Goal: Task Accomplishment & Management: Use online tool/utility

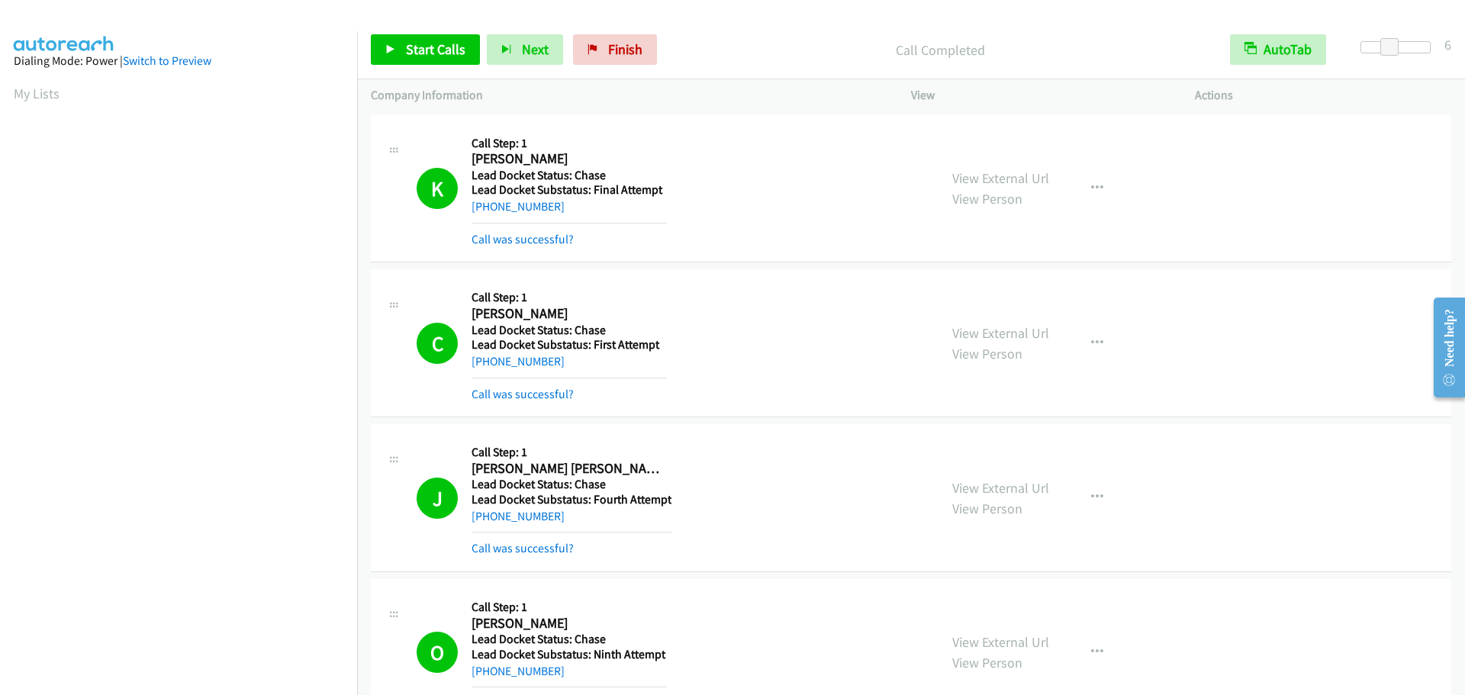
scroll to position [161, 0]
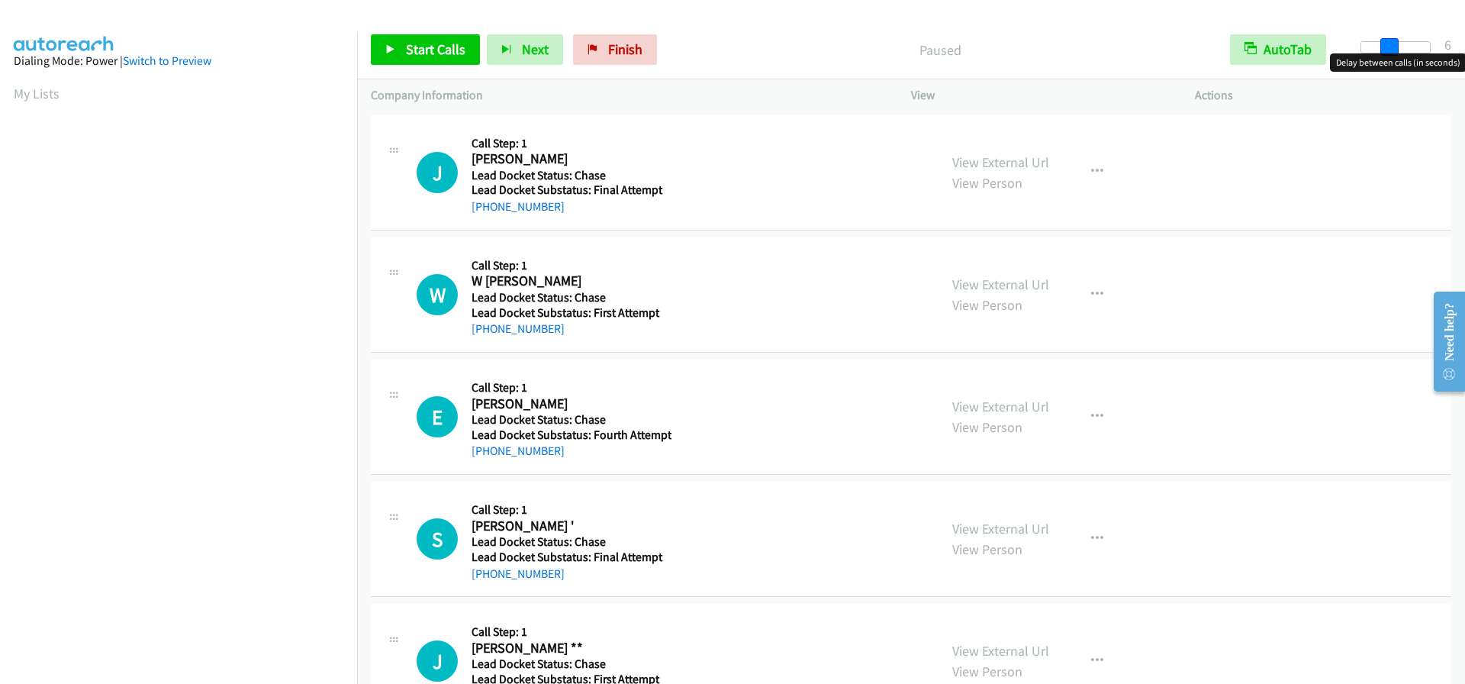
drag, startPoint x: 1360, startPoint y: 40, endPoint x: 1389, endPoint y: 42, distance: 29.1
click at [1389, 42] on span at bounding box center [1390, 47] width 18 height 18
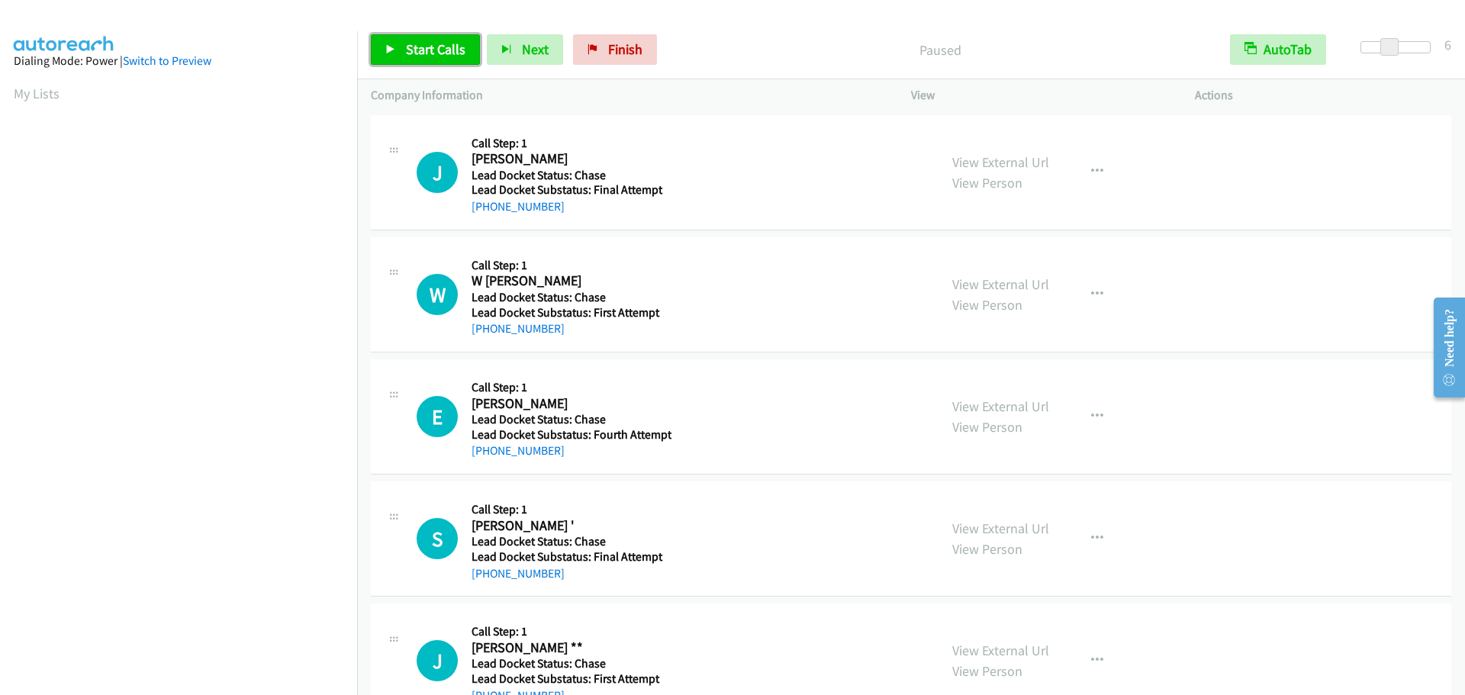
click at [447, 56] on span "Start Calls" at bounding box center [436, 49] width 60 height 18
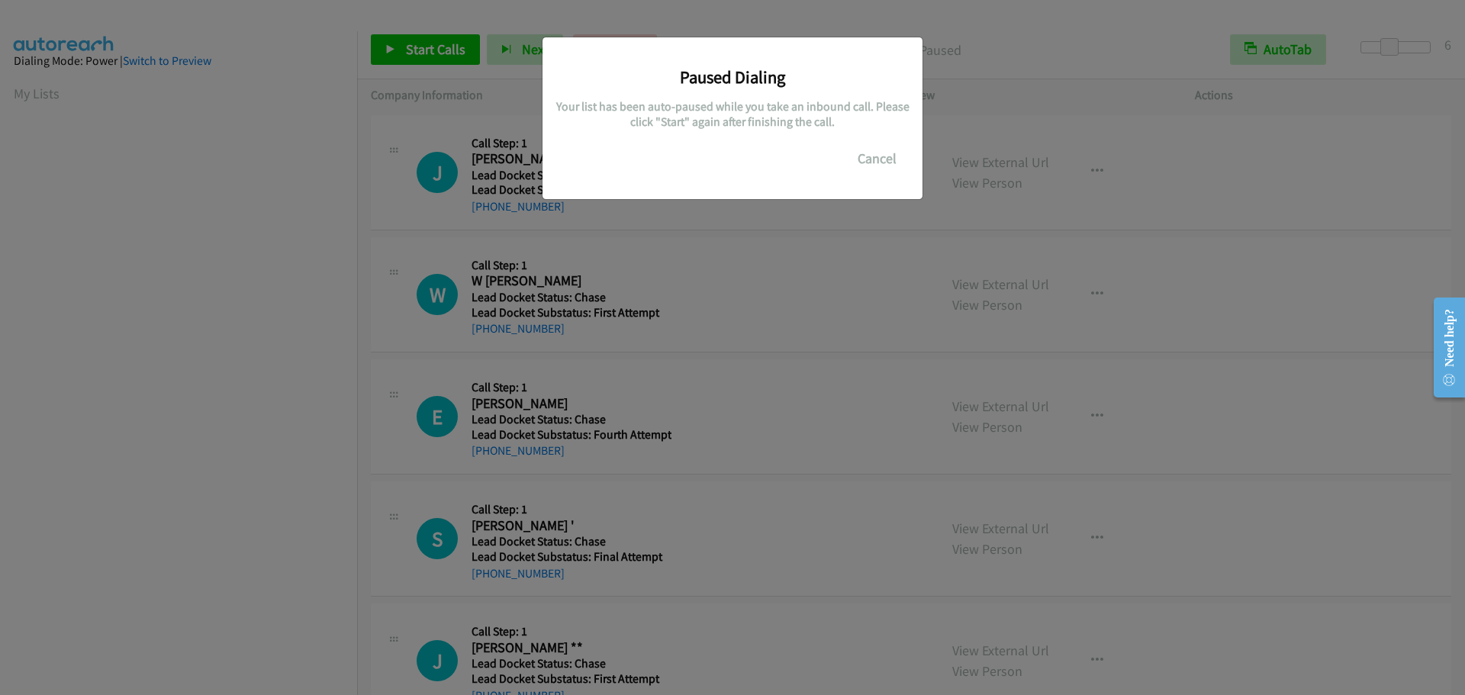
scroll to position [161, 0]
click at [877, 161] on button "Cancel" at bounding box center [877, 158] width 68 height 31
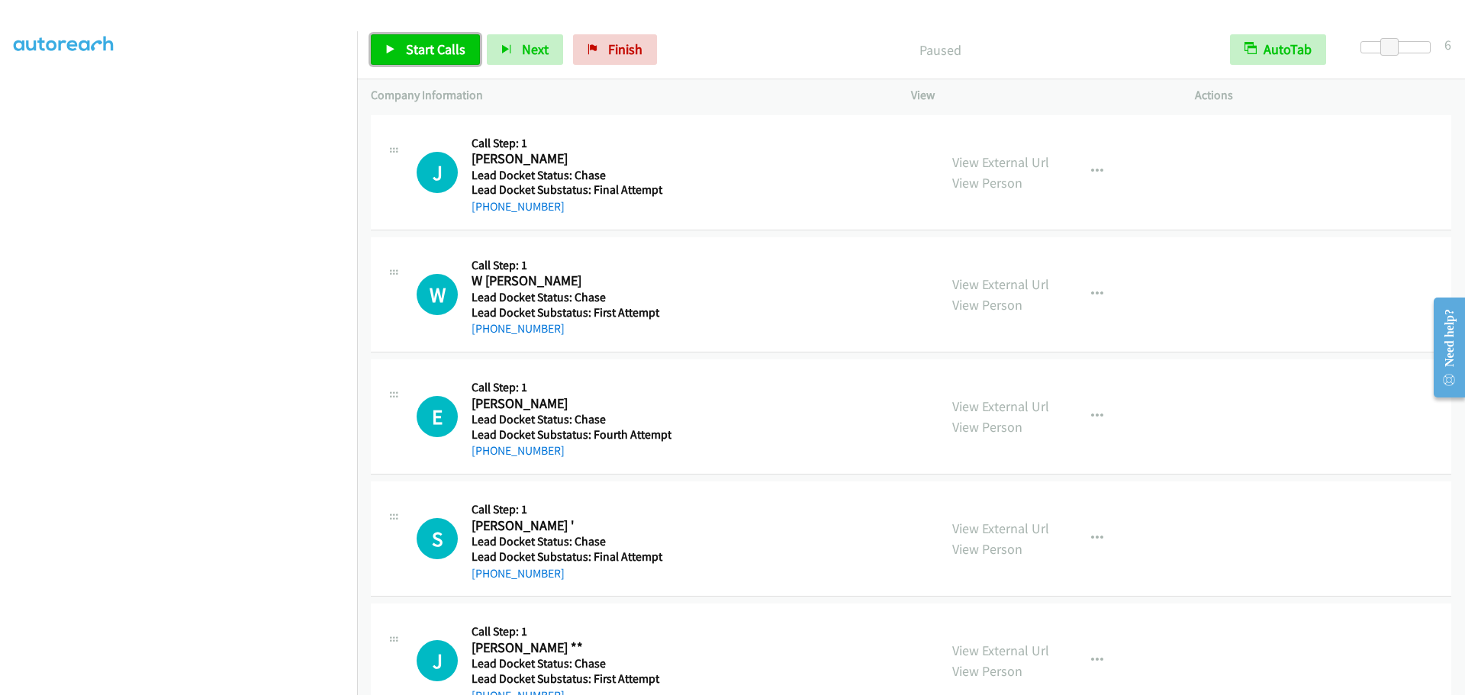
click at [418, 52] on span "Start Calls" at bounding box center [436, 49] width 60 height 18
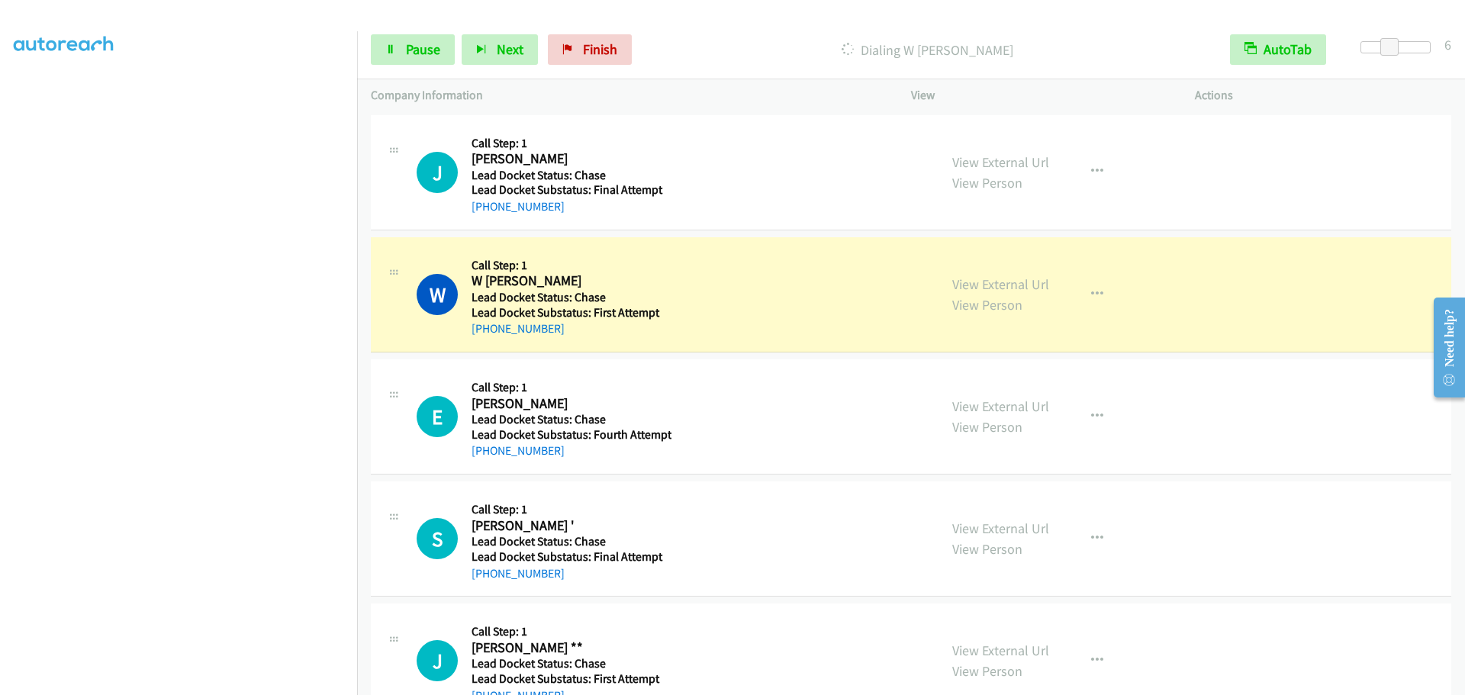
scroll to position [47, 0]
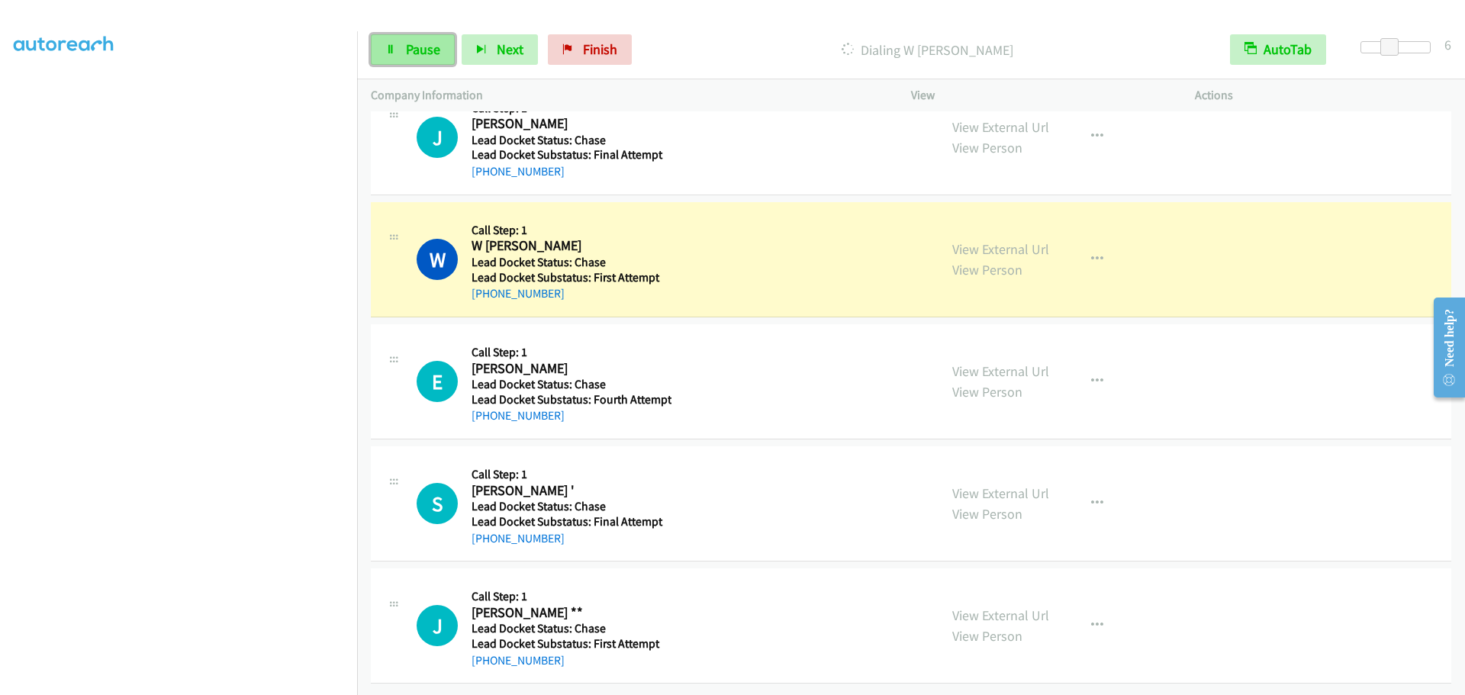
click at [422, 59] on link "Pause" at bounding box center [413, 49] width 84 height 31
